Goal: Task Accomplishment & Management: Use online tool/utility

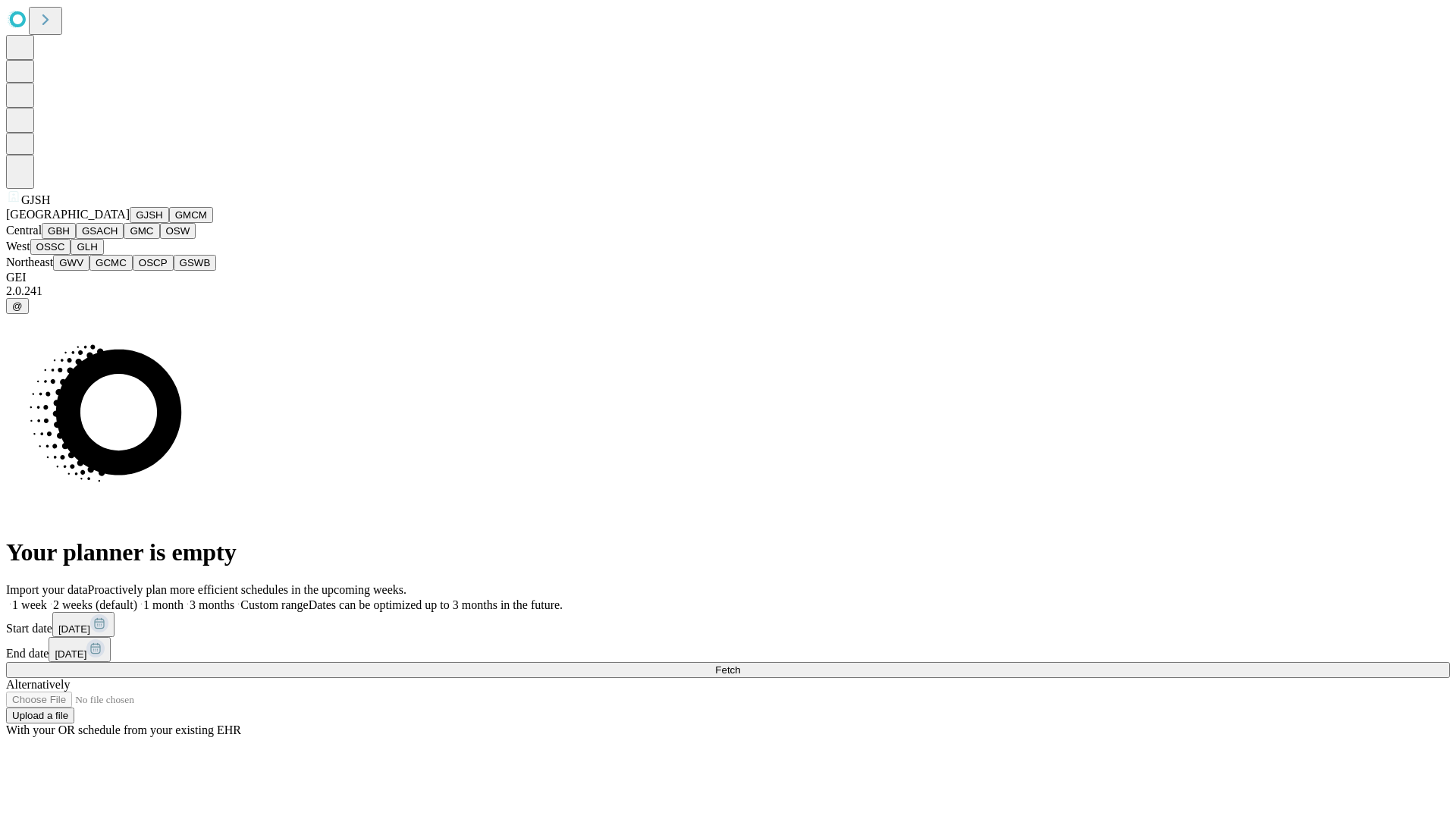
click at [130, 223] on button "GJSH" at bounding box center [150, 215] width 40 height 16
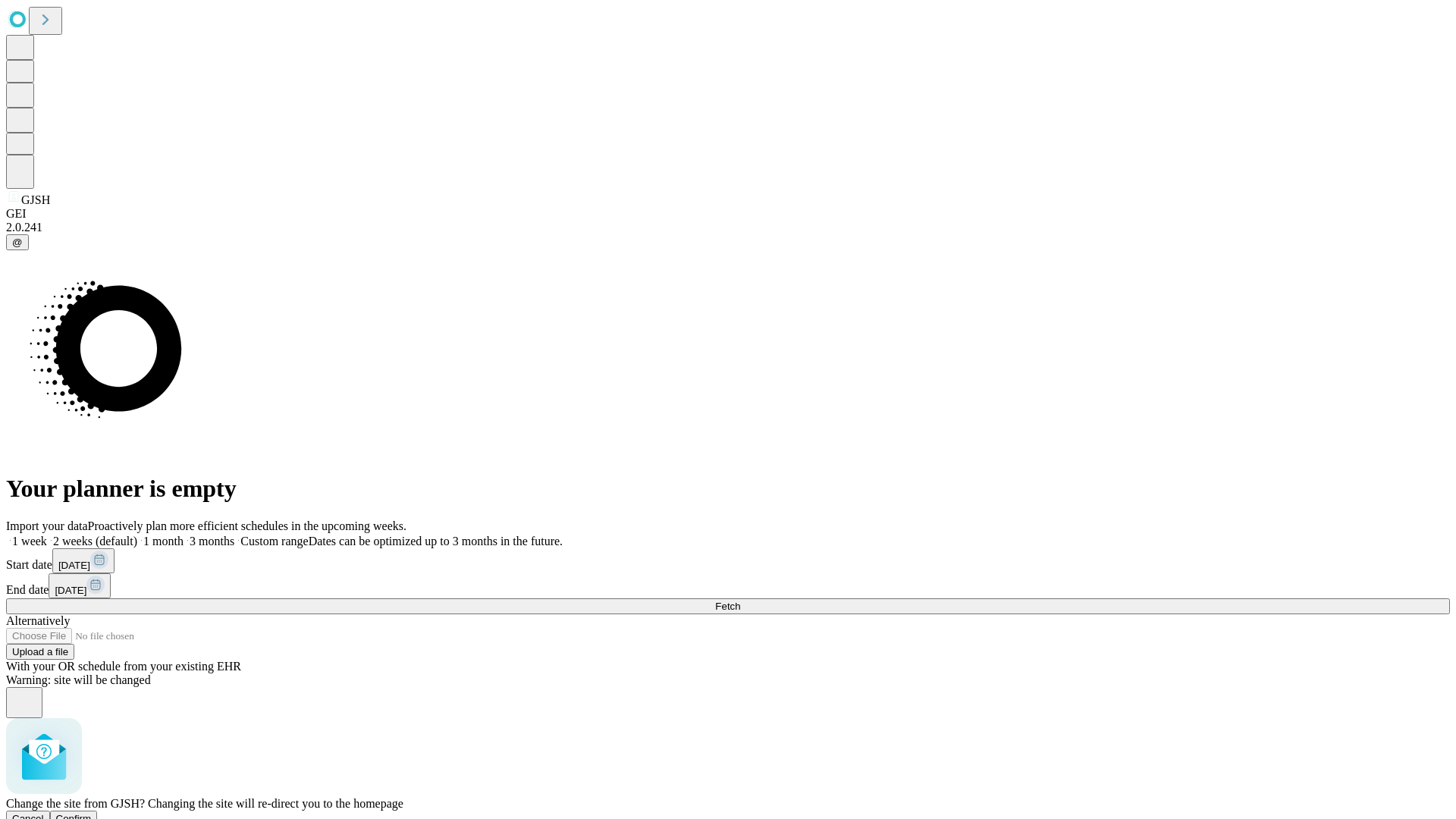
click at [91, 813] on span "Confirm" at bounding box center [74, 818] width 36 height 11
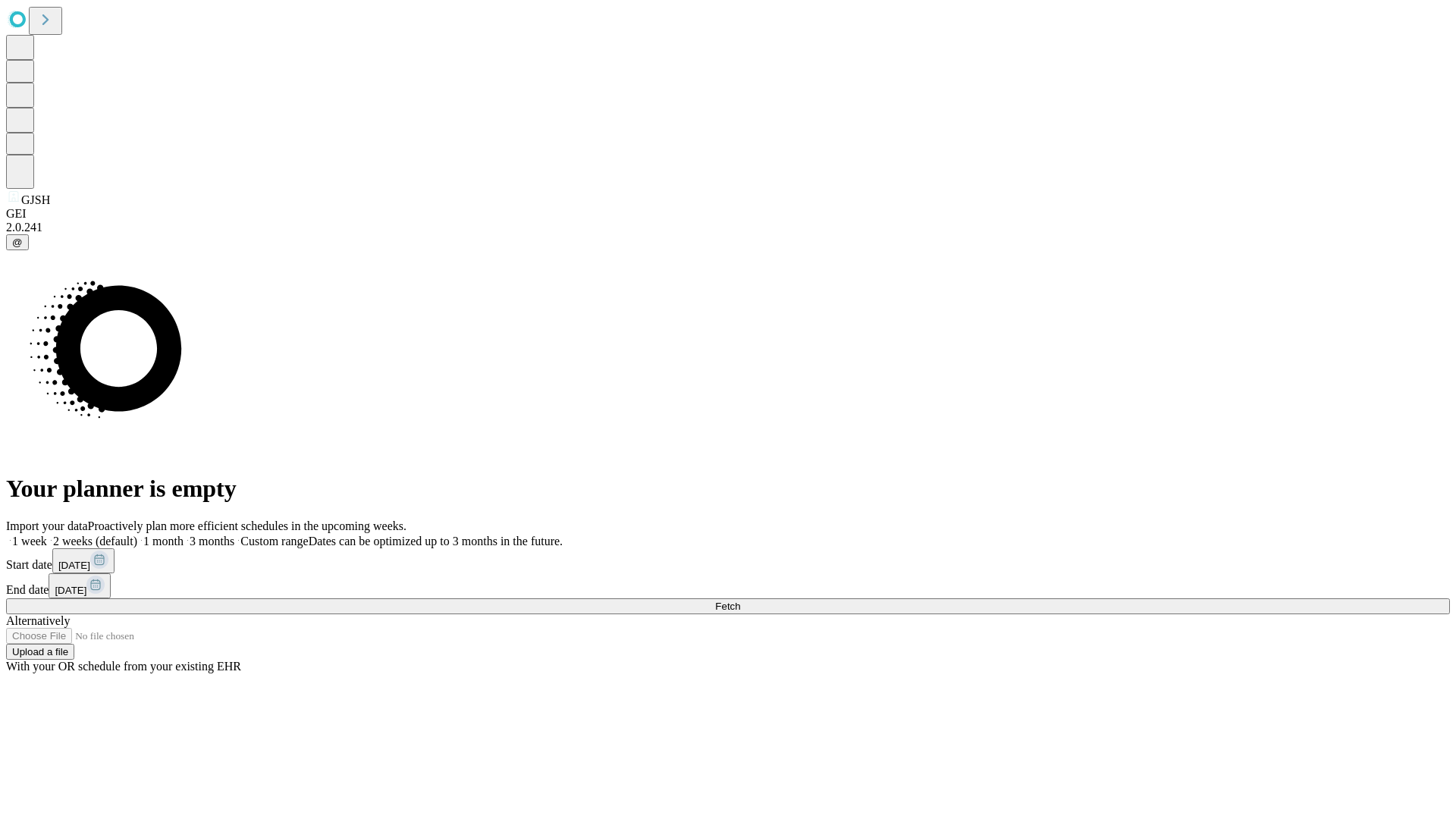
click at [184, 534] on label "1 month" at bounding box center [161, 541] width 46 height 13
click at [740, 600] on span "Fetch" at bounding box center [727, 606] width 25 height 11
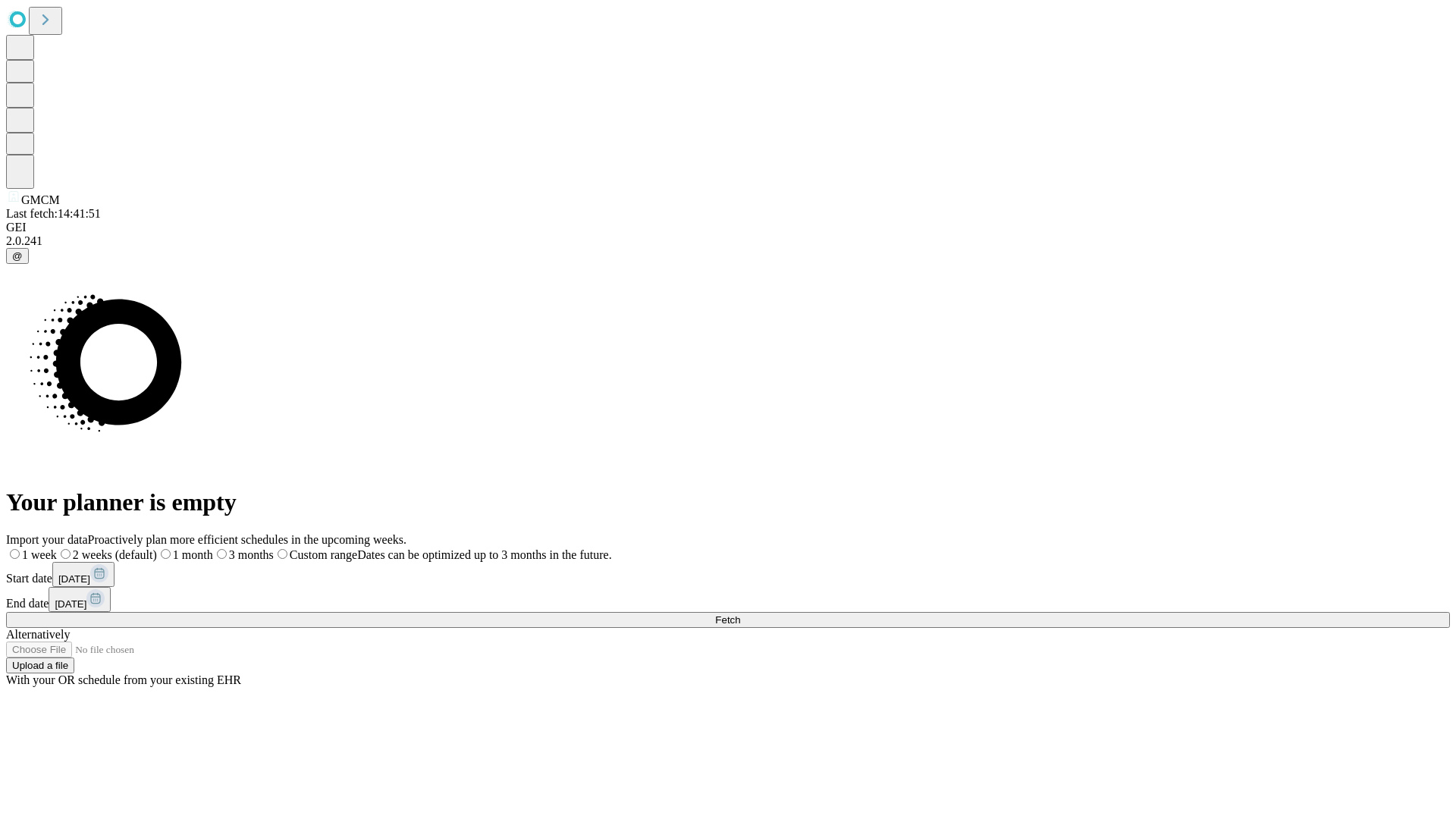
click at [213, 548] on label "1 month" at bounding box center [185, 554] width 56 height 13
click at [740, 614] on span "Fetch" at bounding box center [727, 619] width 25 height 11
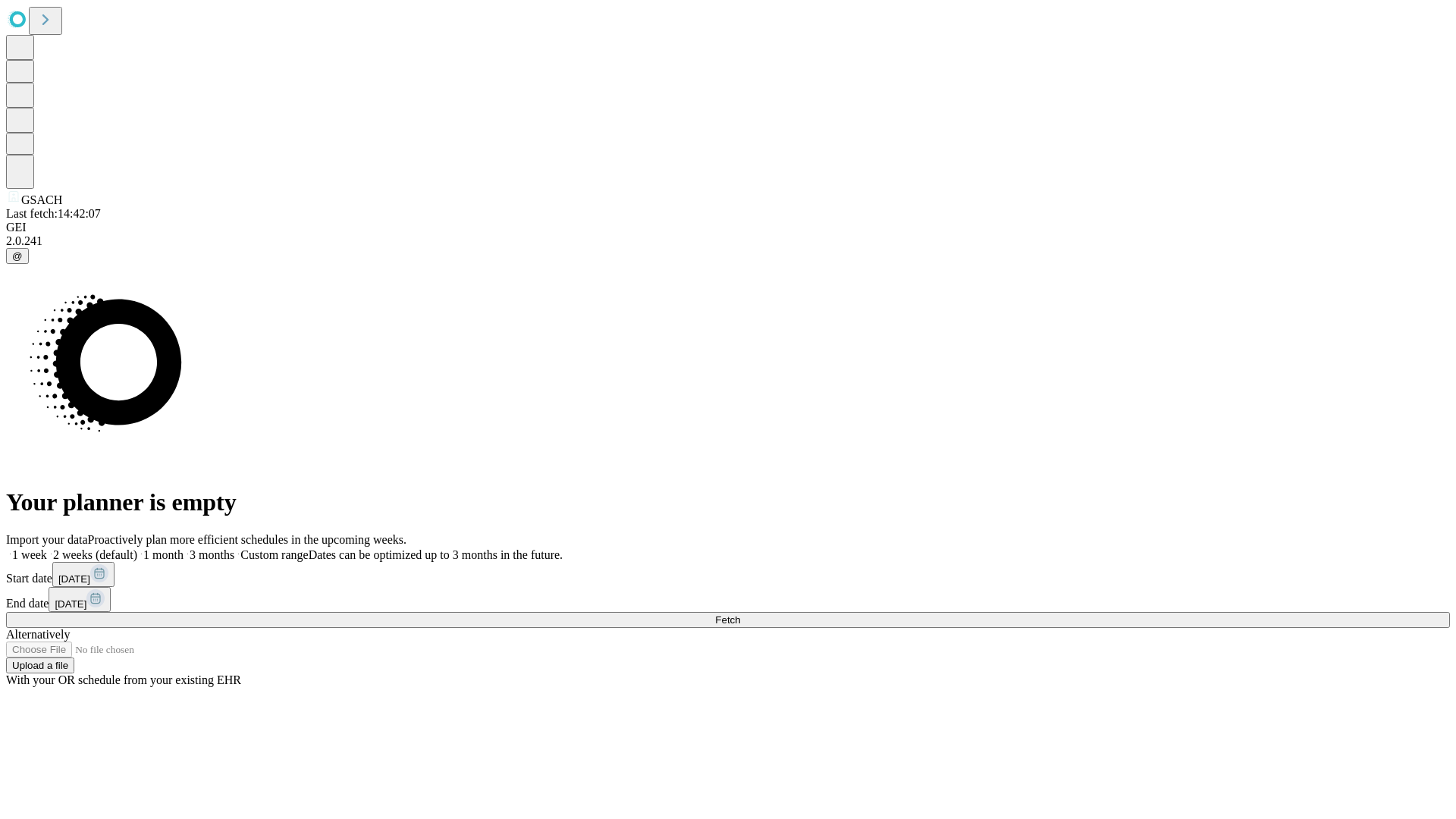
click at [184, 548] on label "1 month" at bounding box center [161, 554] width 46 height 13
click at [740, 614] on span "Fetch" at bounding box center [727, 619] width 25 height 11
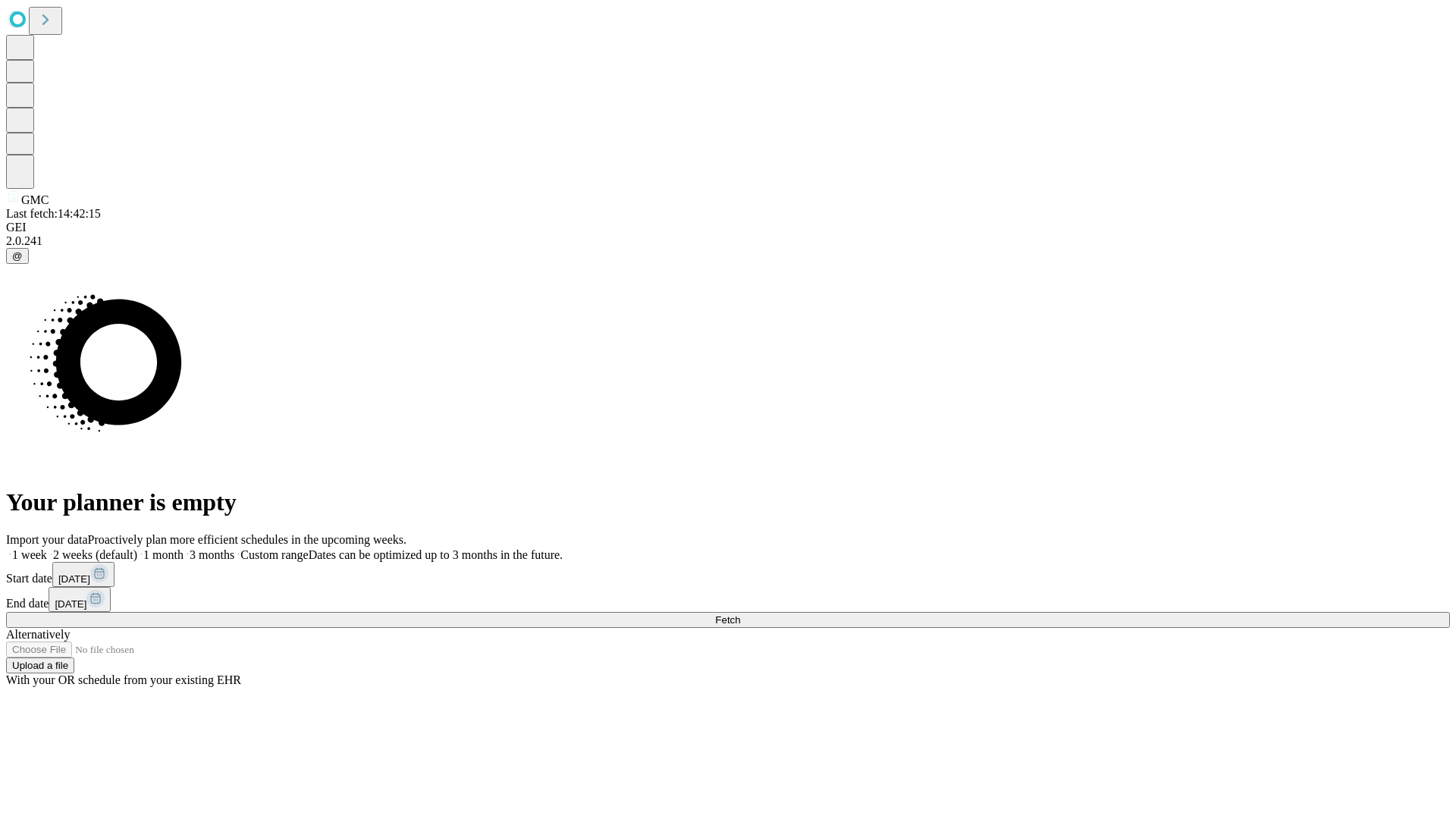
click at [184, 548] on label "1 month" at bounding box center [161, 554] width 46 height 13
click at [740, 614] on span "Fetch" at bounding box center [727, 619] width 25 height 11
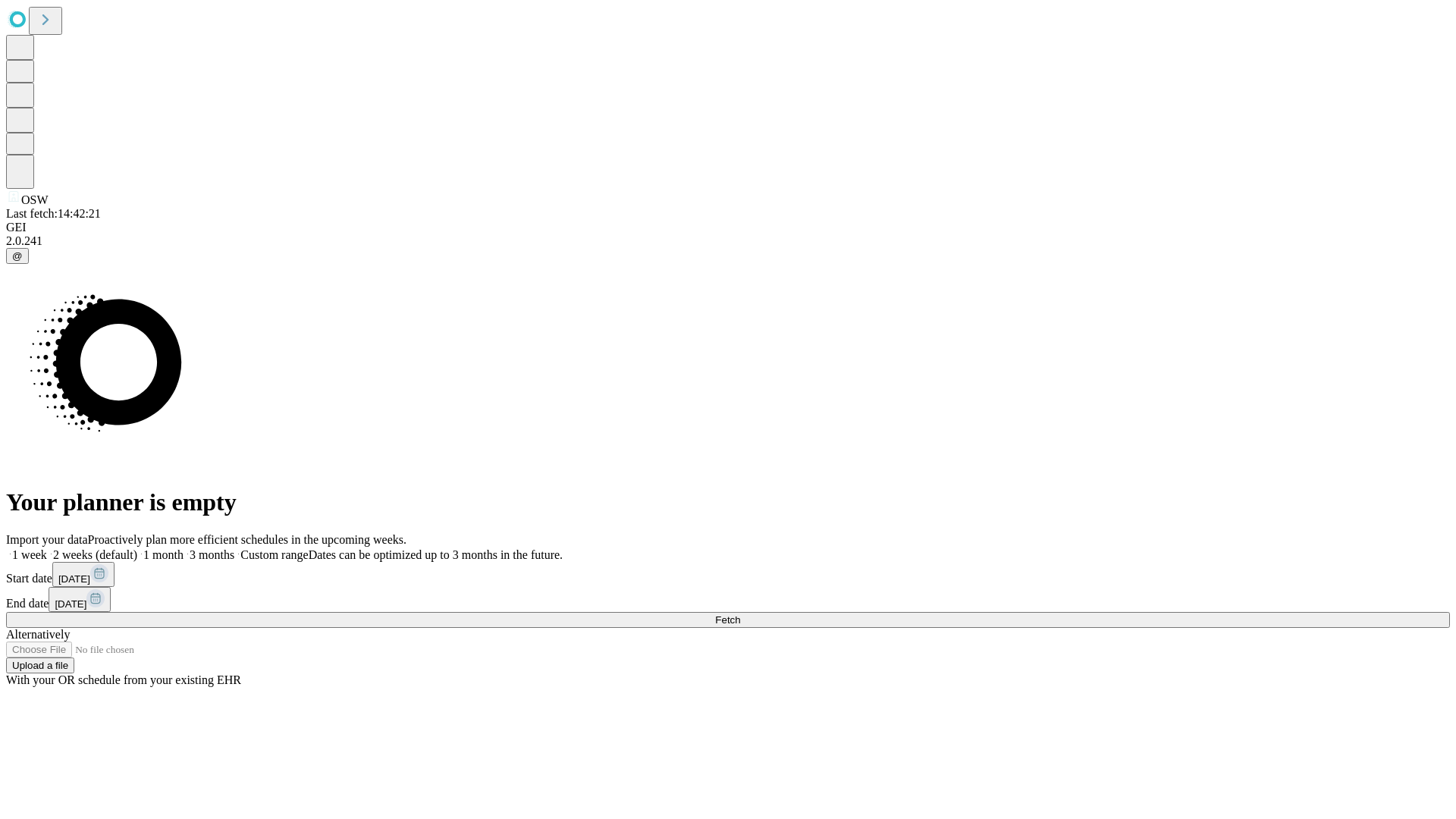
click at [740, 614] on span "Fetch" at bounding box center [727, 619] width 25 height 11
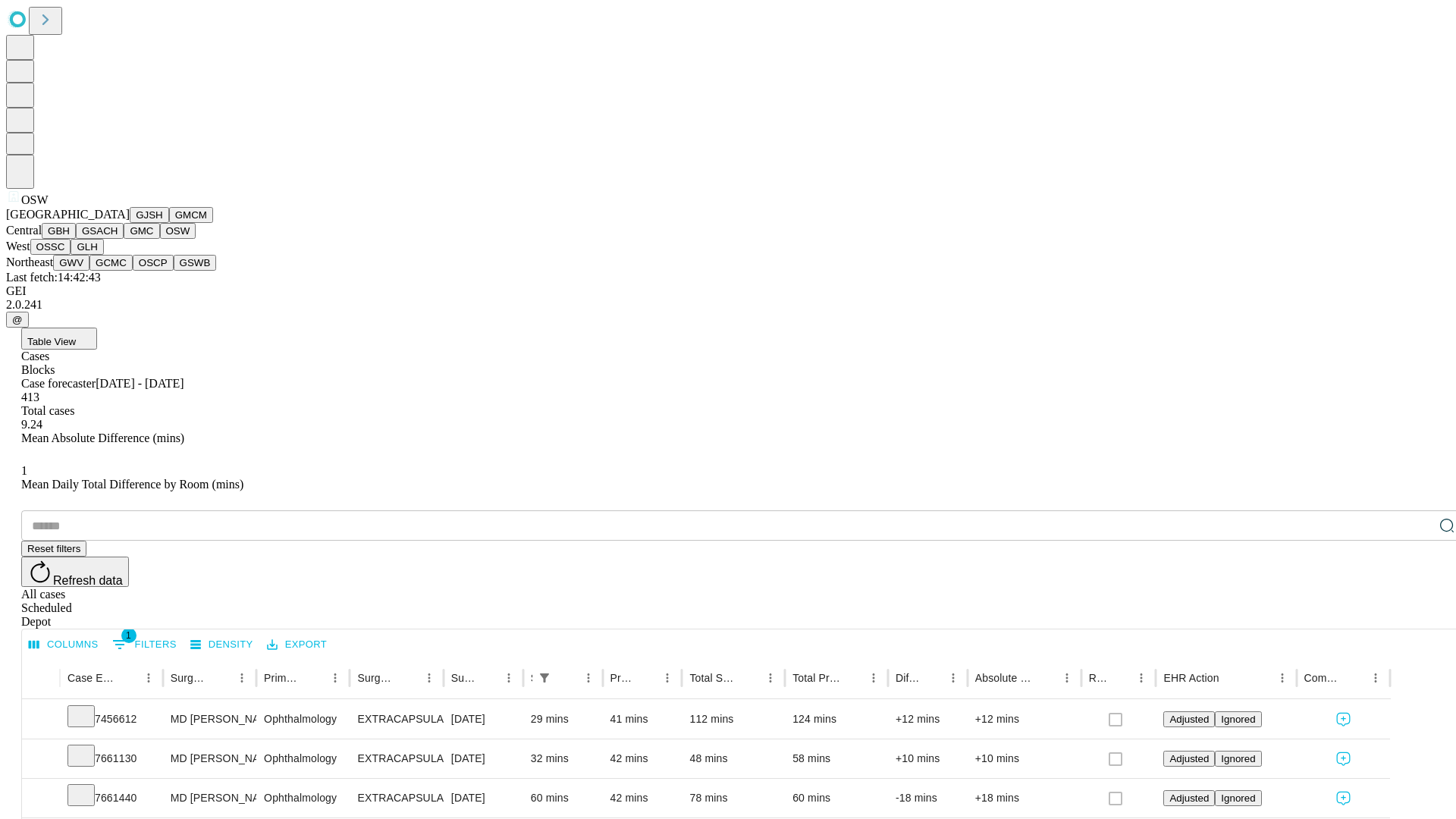
click at [72, 254] on button "OSSC" at bounding box center [50, 246] width 41 height 16
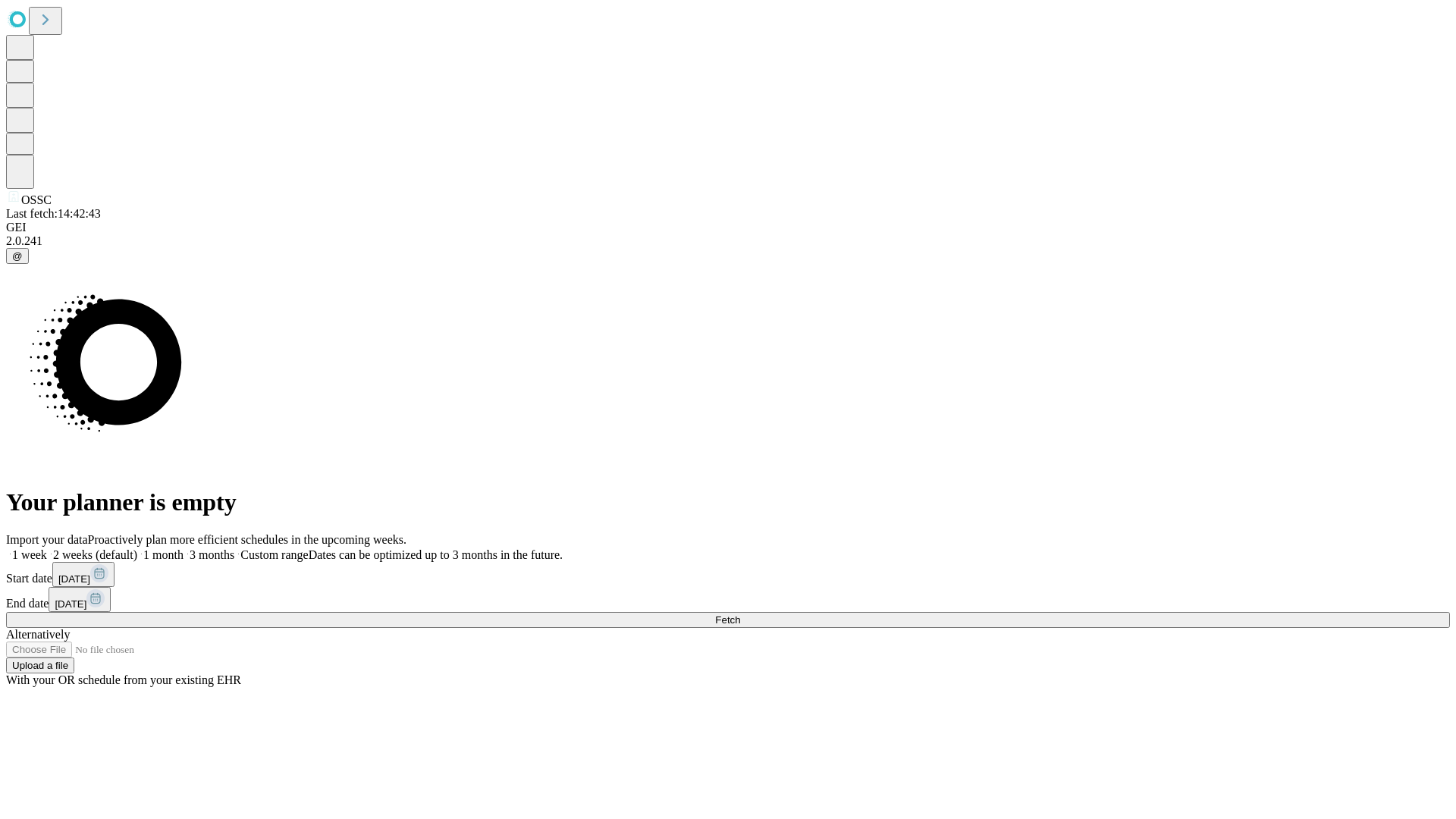
click at [184, 548] on label "1 month" at bounding box center [161, 554] width 46 height 13
click at [740, 614] on span "Fetch" at bounding box center [727, 619] width 25 height 11
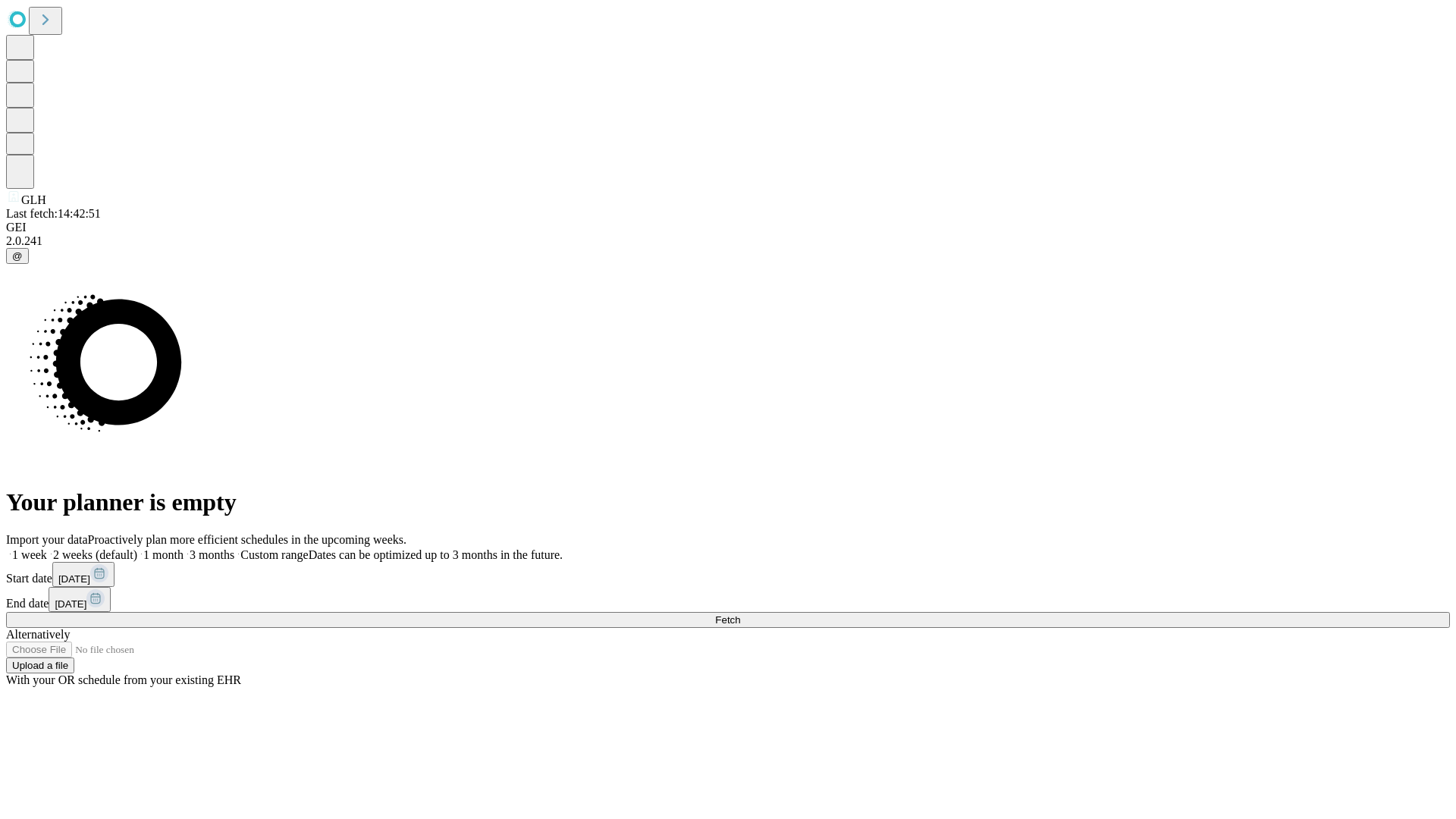
click at [740, 614] on span "Fetch" at bounding box center [727, 619] width 25 height 11
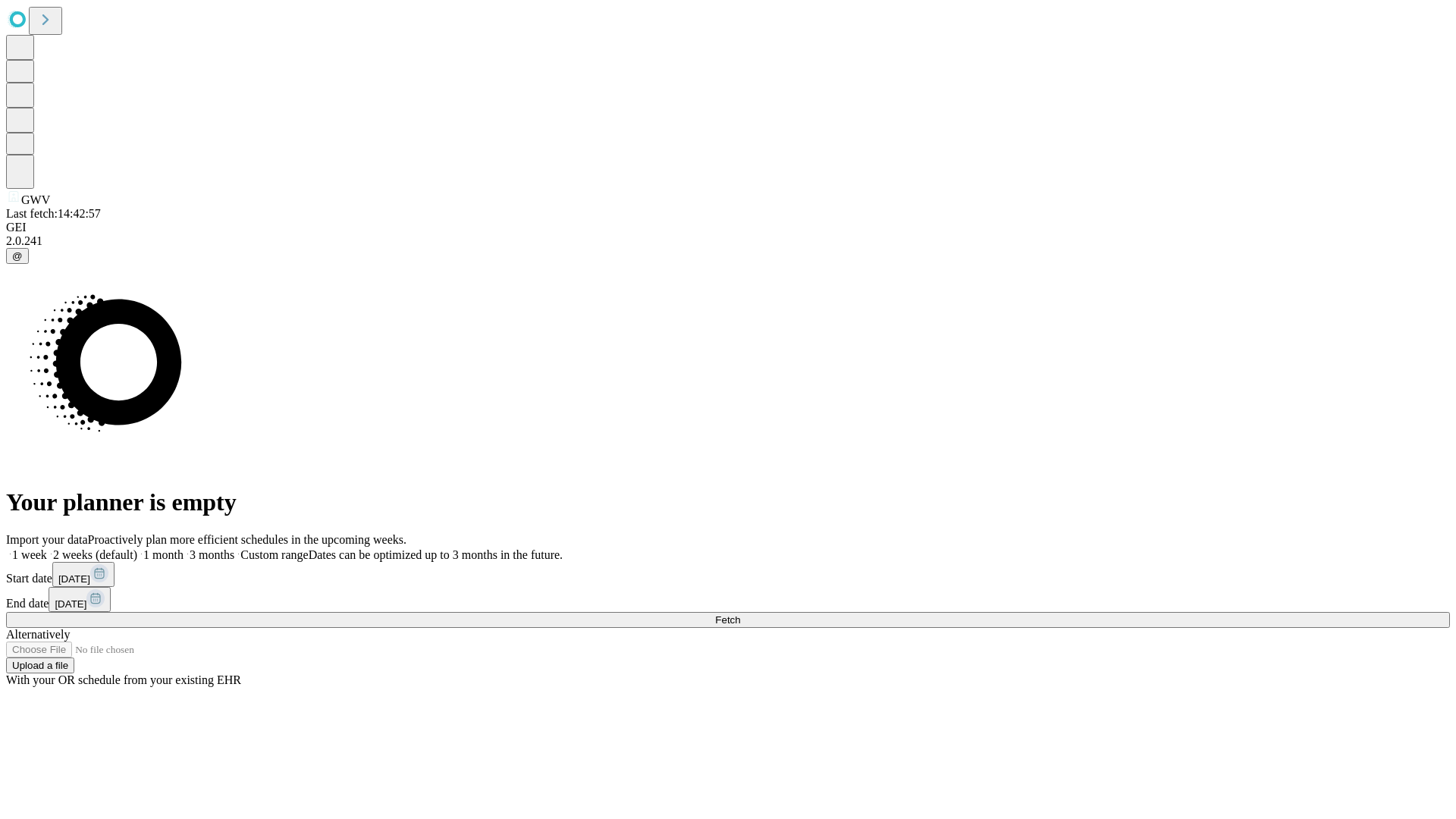
click at [184, 548] on label "1 month" at bounding box center [161, 554] width 46 height 13
click at [740, 614] on span "Fetch" at bounding box center [727, 619] width 25 height 11
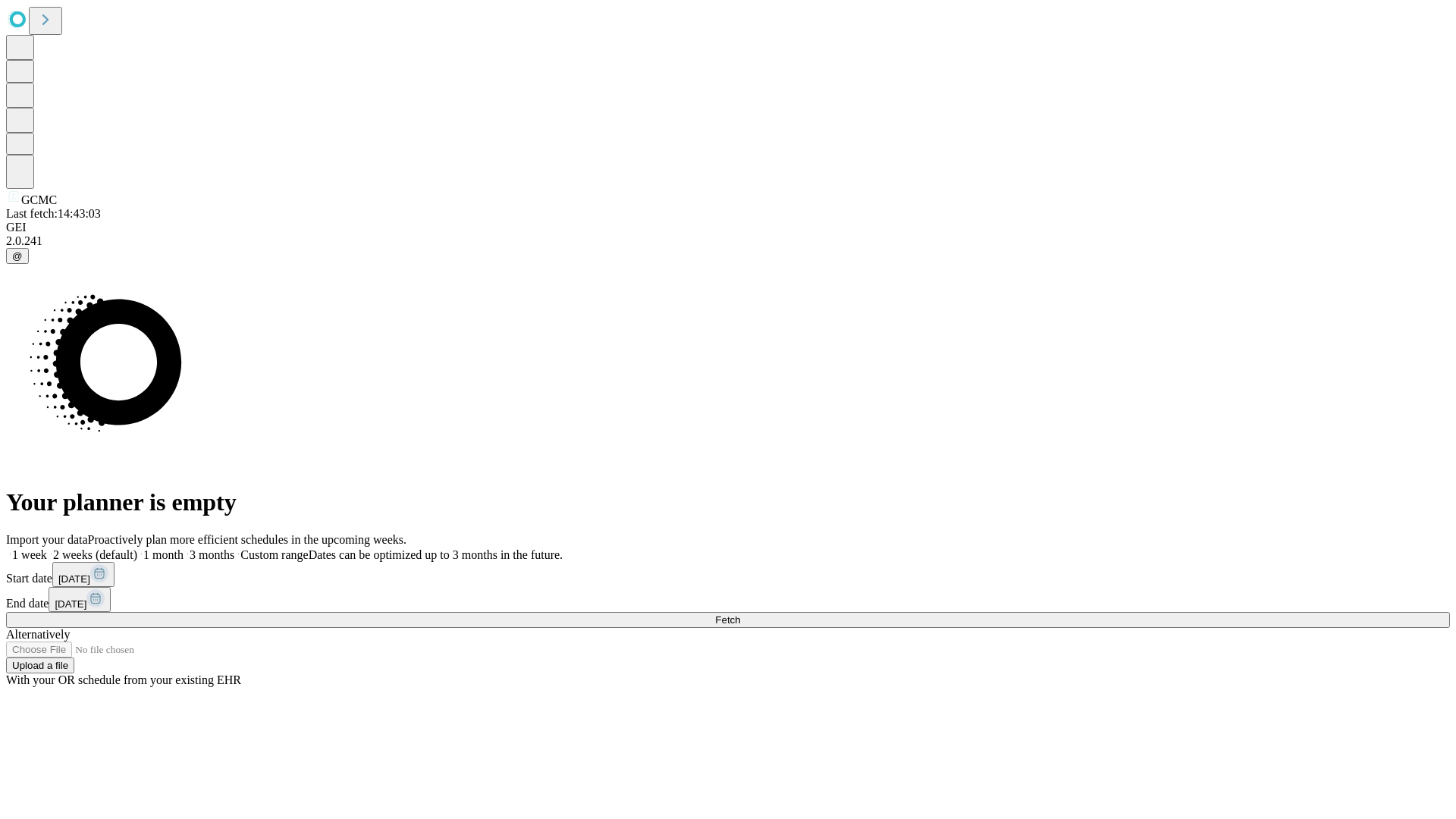
click at [184, 548] on label "1 month" at bounding box center [161, 554] width 46 height 13
click at [740, 614] on span "Fetch" at bounding box center [727, 619] width 25 height 11
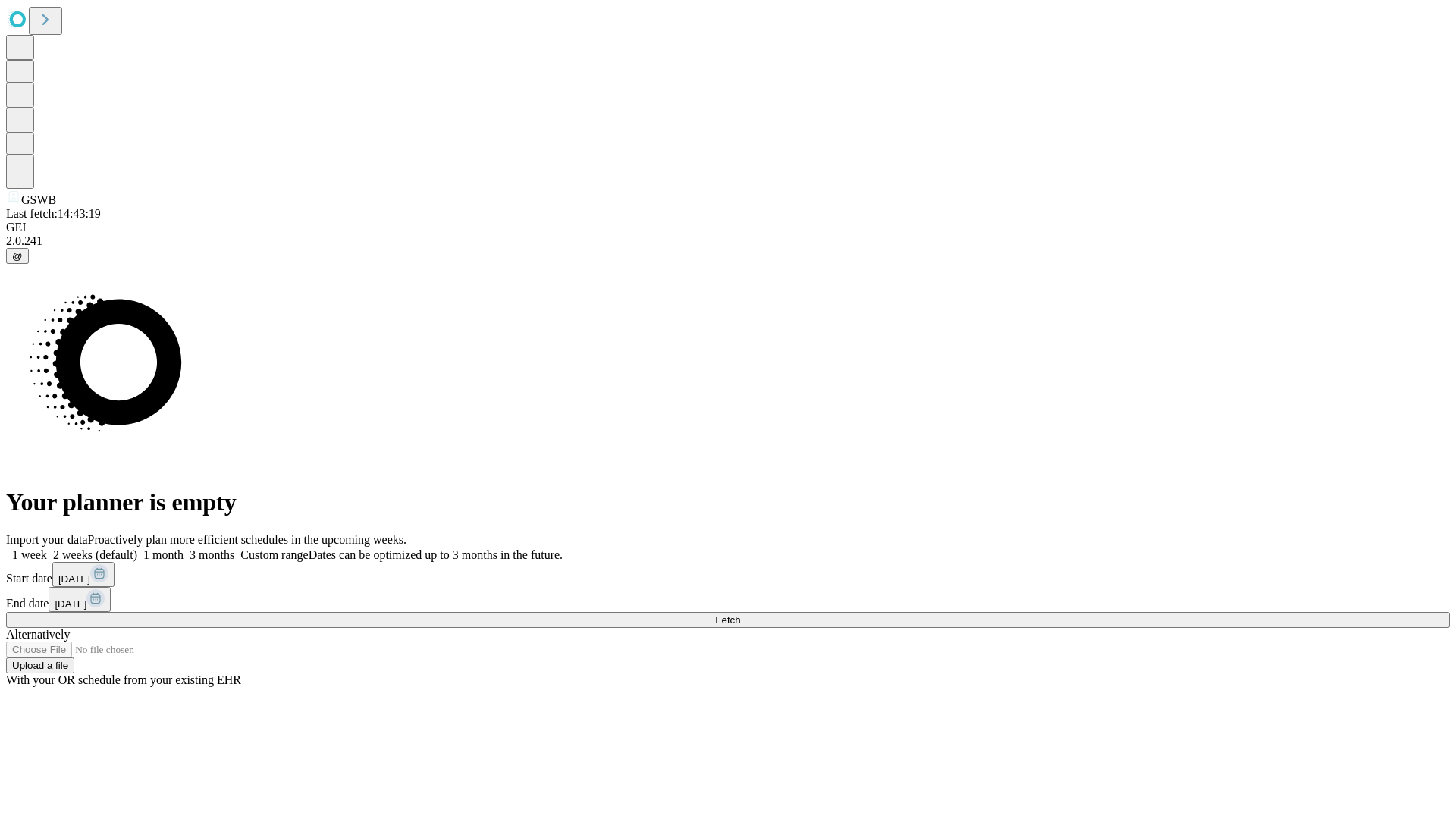
click at [184, 548] on label "1 month" at bounding box center [161, 554] width 46 height 13
click at [740, 614] on span "Fetch" at bounding box center [727, 619] width 25 height 11
